Goal: Information Seeking & Learning: Learn about a topic

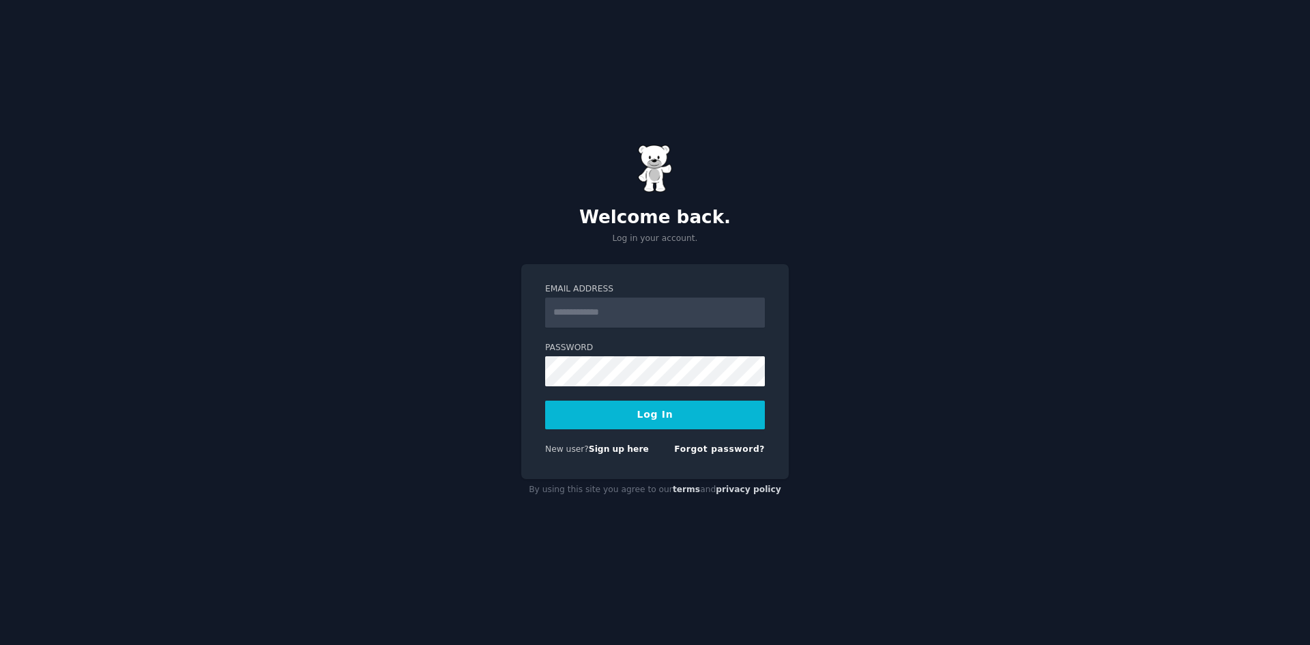
click at [634, 314] on input "Email Address" at bounding box center [655, 312] width 220 height 30
type input "**********"
click at [642, 418] on button "Log In" at bounding box center [655, 414] width 220 height 29
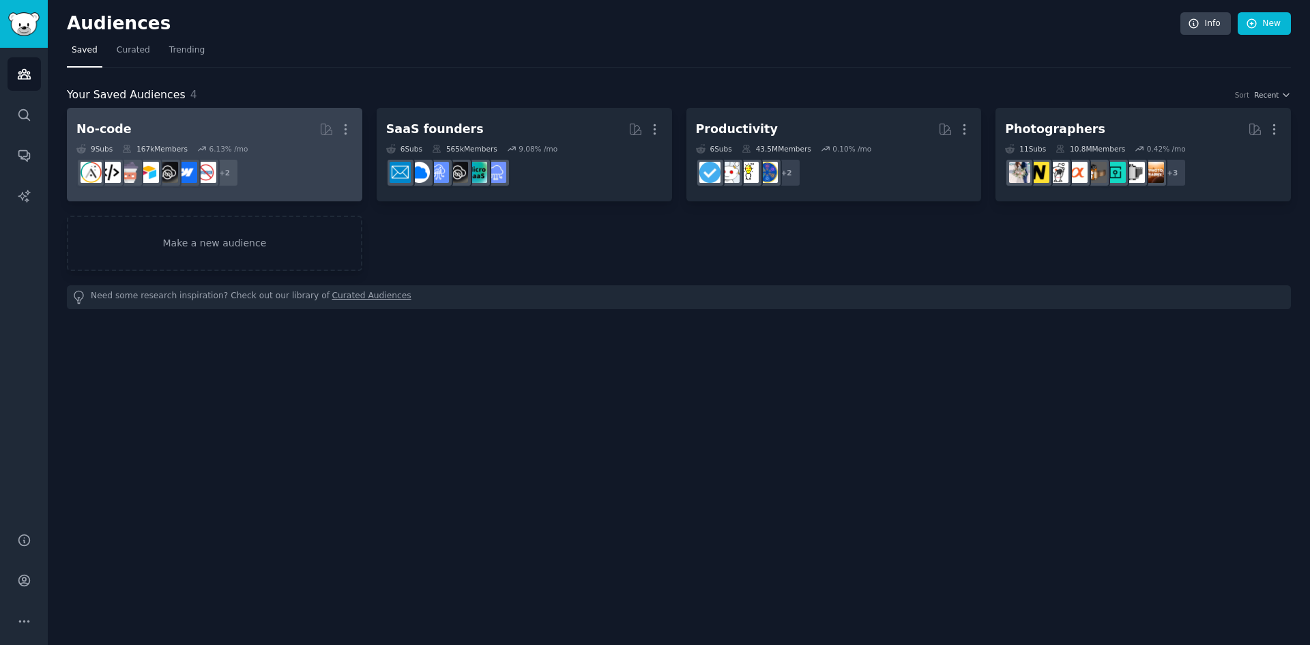
click at [288, 140] on h2 "No-code More" at bounding box center [214, 129] width 276 height 24
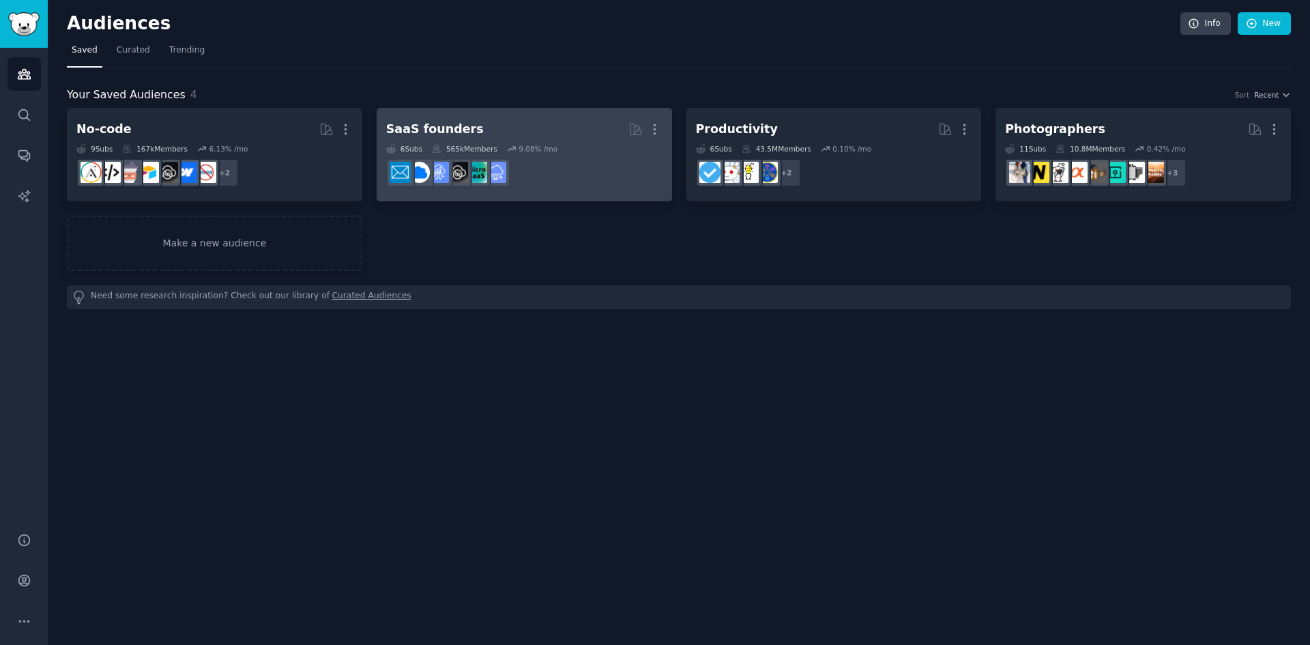
click at [485, 132] on h2 "SaaS founders More" at bounding box center [524, 129] width 276 height 24
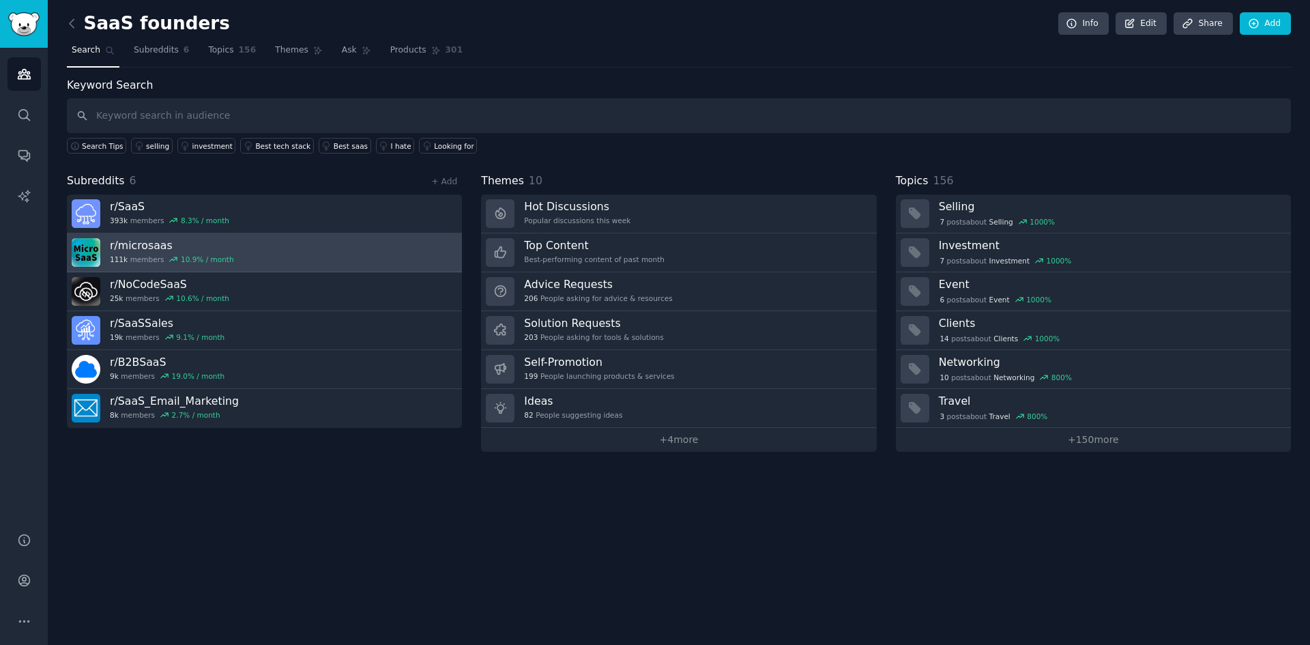
click at [177, 237] on link "r/ microsaas 111k members 10.9 % / month" at bounding box center [264, 252] width 395 height 39
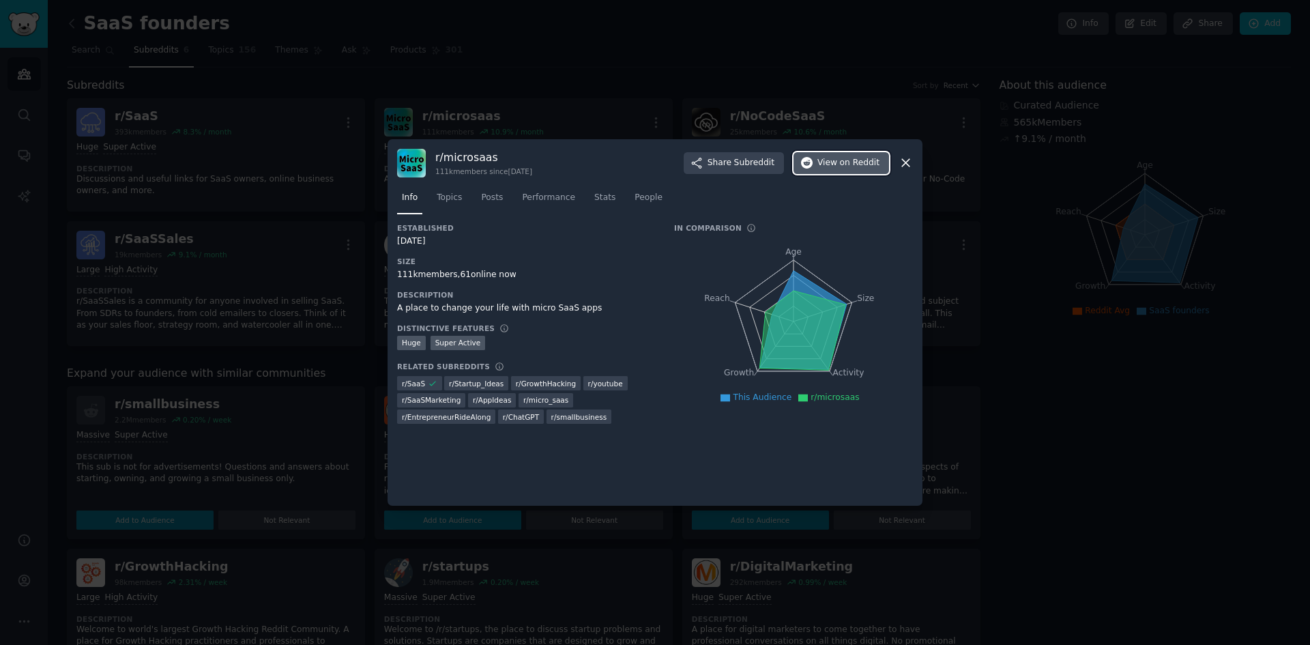
click at [813, 159] on icon "button" at bounding box center [807, 163] width 12 height 12
click at [454, 196] on span "Topics" at bounding box center [449, 198] width 25 height 12
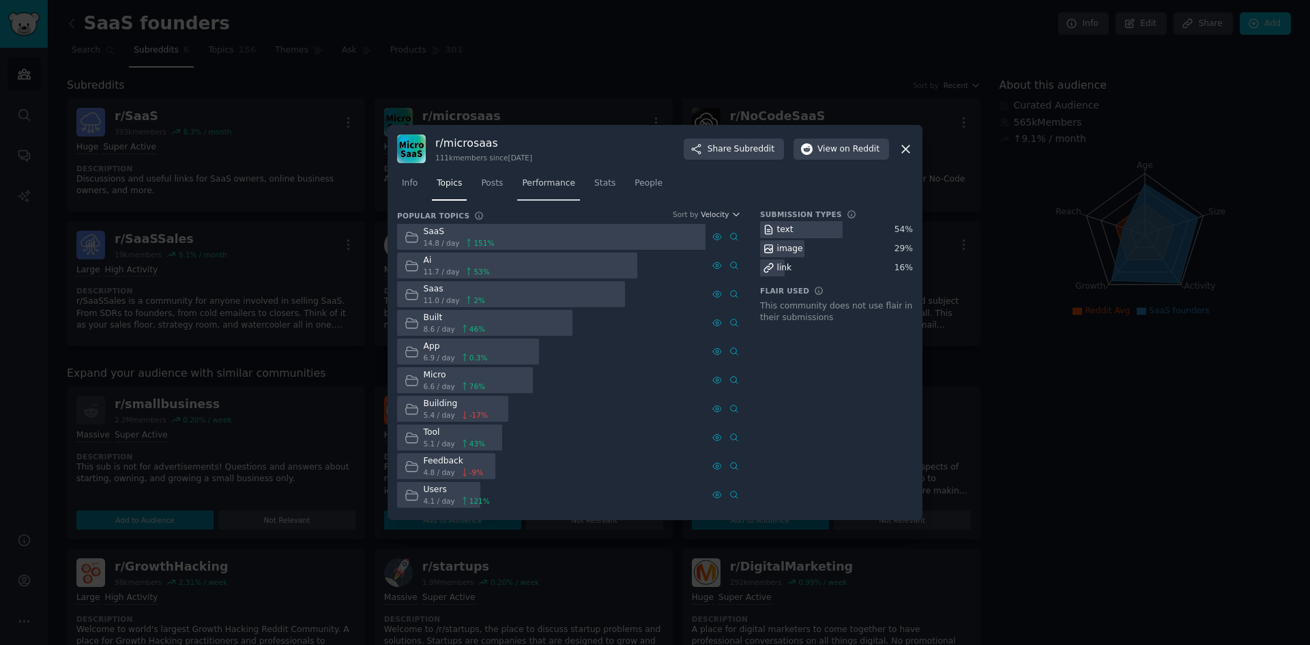
click at [542, 191] on link "Performance" at bounding box center [548, 187] width 63 height 28
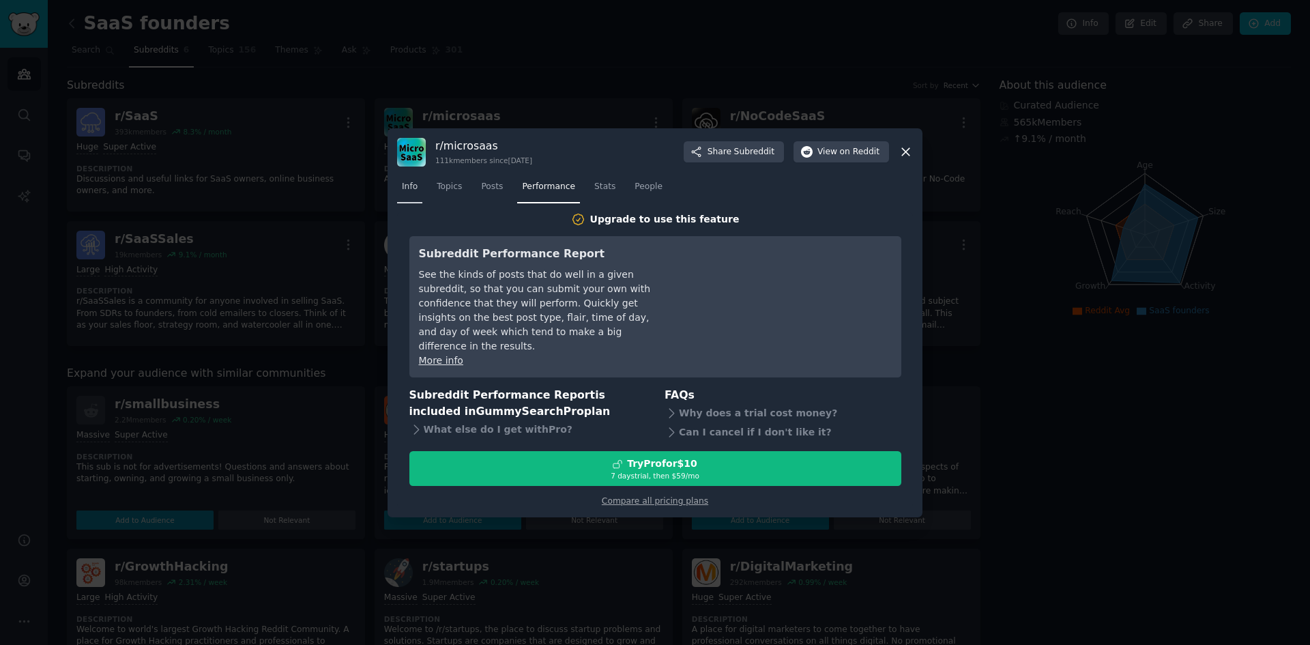
click at [417, 193] on link "Info" at bounding box center [409, 190] width 25 height 28
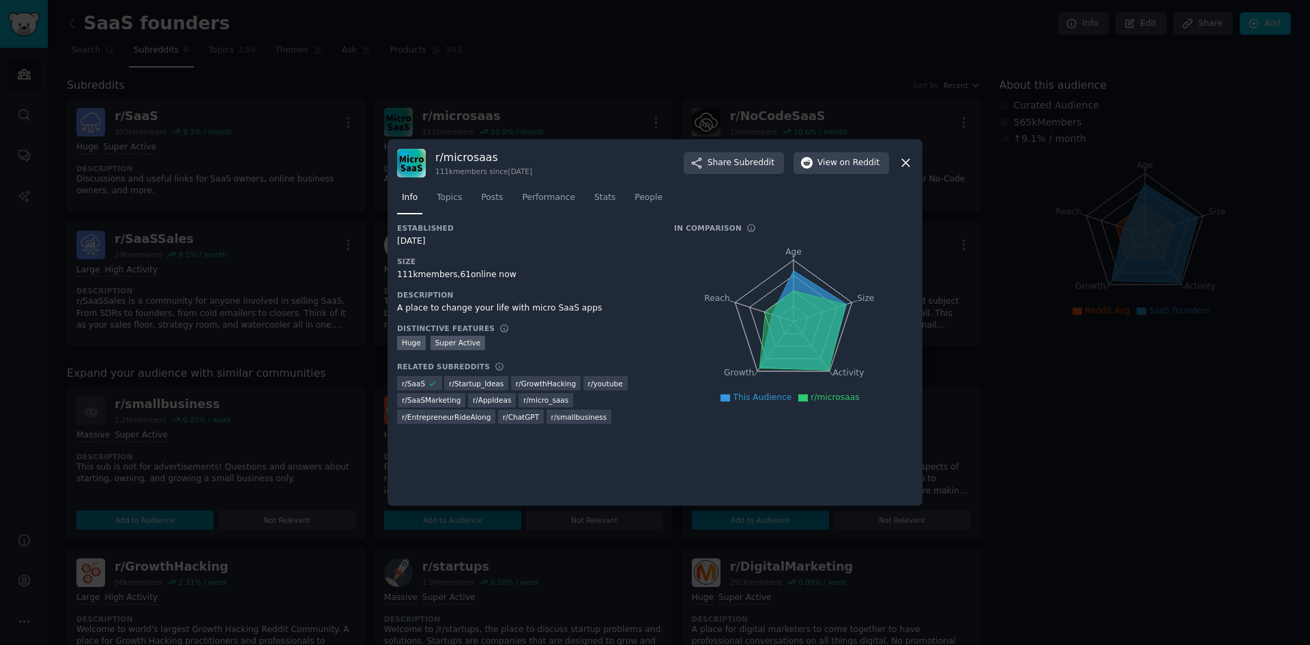
click at [615, 85] on div at bounding box center [655, 322] width 1310 height 645
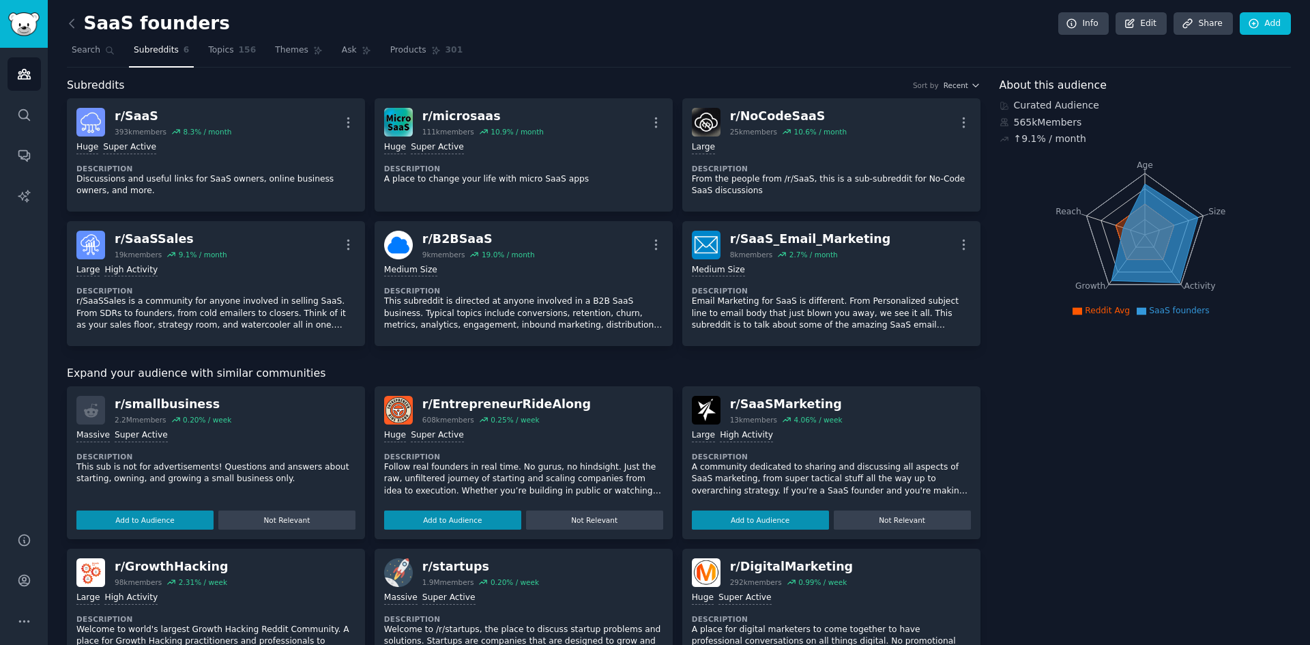
click at [65, 31] on div "SaaS founders Info Edit Share Add Search Subreddits 6 Topics 156 Themes Ask Pro…" at bounding box center [679, 522] width 1262 height 1045
click at [71, 21] on icon at bounding box center [72, 23] width 4 height 8
